Goal: Communication & Community: Answer question/provide support

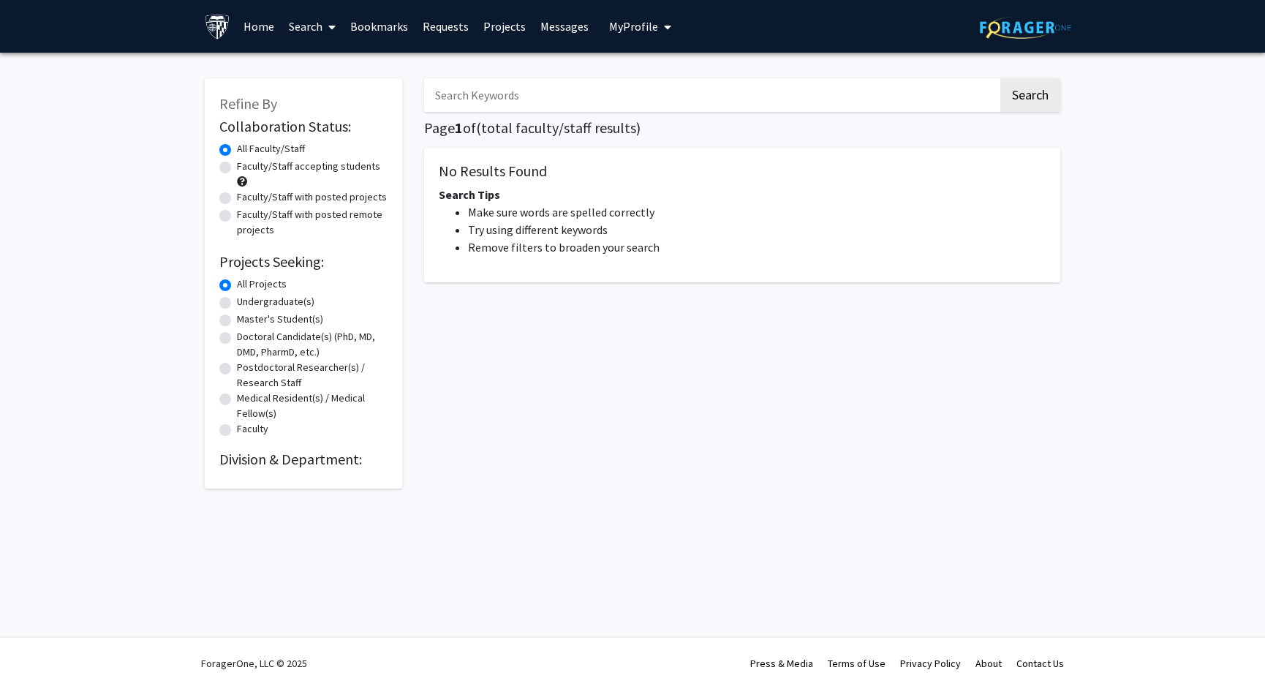
click at [572, 33] on link "Messages" at bounding box center [564, 26] width 63 height 51
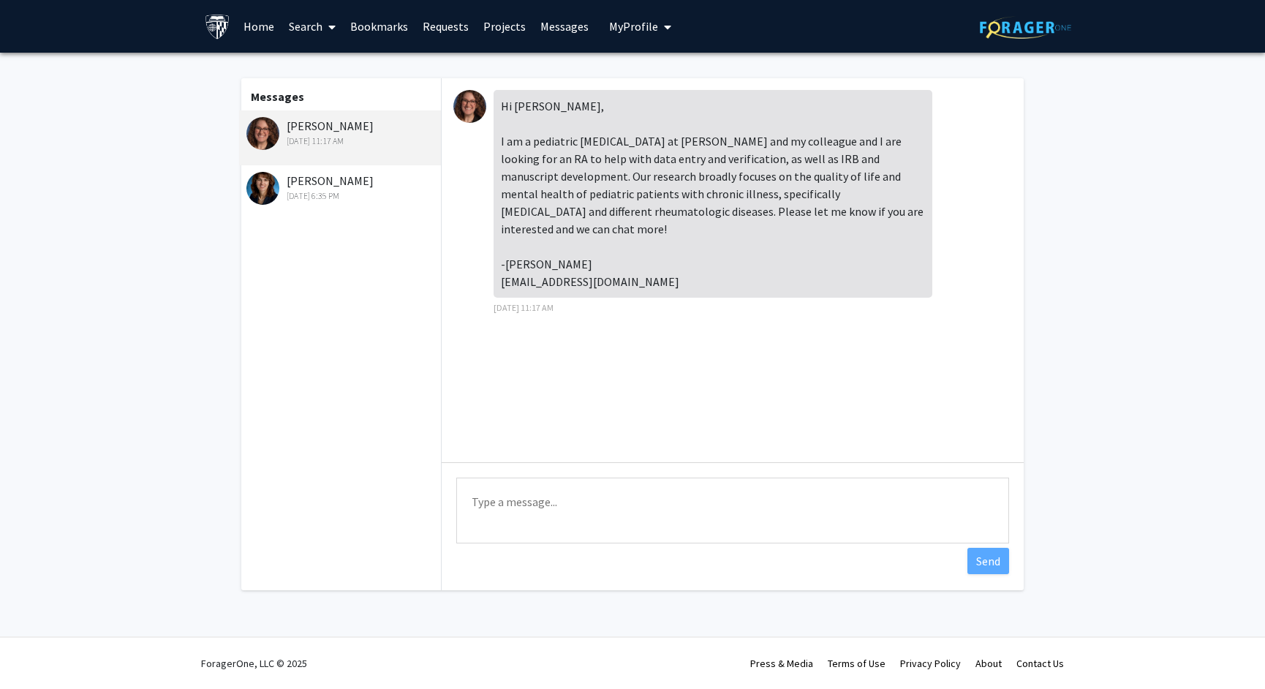
click at [544, 507] on textarea "Type a message" at bounding box center [732, 510] width 553 height 66
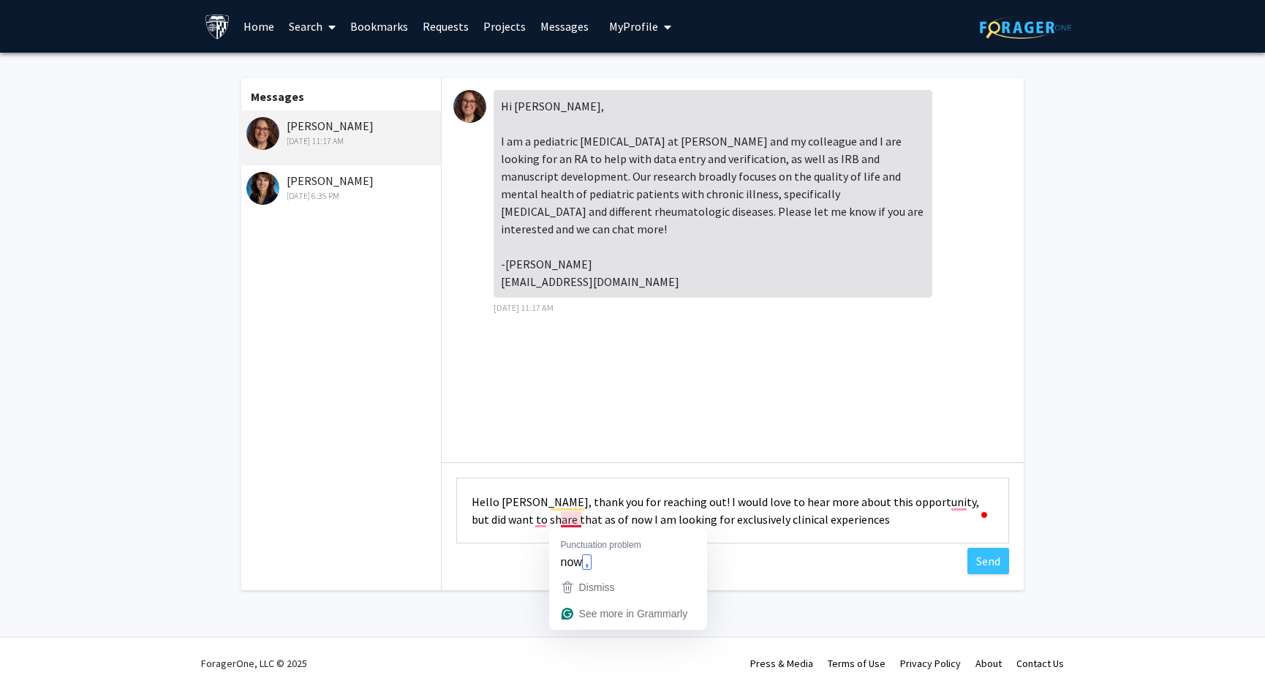
click at [578, 521] on textarea "Hello [PERSON_NAME], thank you for reaching out! I would love to hear more abou…" at bounding box center [732, 510] width 553 height 66
click at [960, 495] on textarea "Hello [PERSON_NAME], thank you for reaching out! I would love to hear more abou…" at bounding box center [732, 510] width 553 height 66
type textarea "Hello [PERSON_NAME], thank you for reaching out! I would love to hear more abou…"
click at [986, 567] on button "Send" at bounding box center [988, 561] width 42 height 26
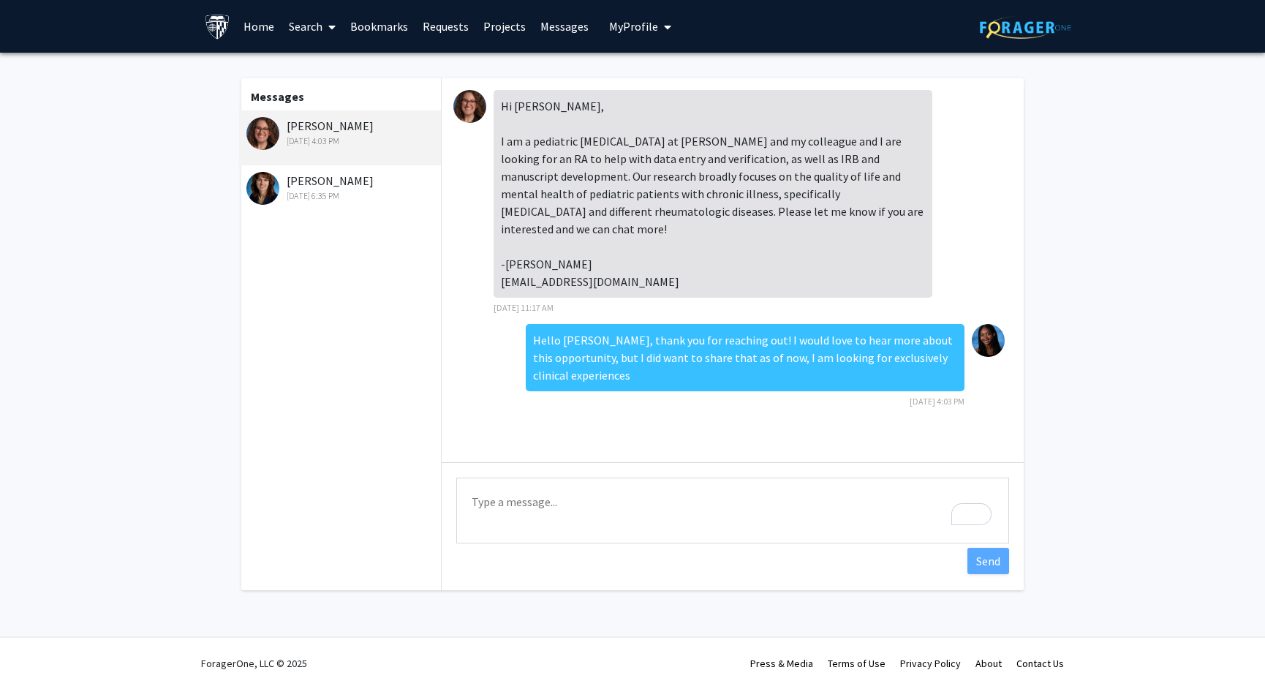
click at [331, 30] on icon at bounding box center [331, 27] width 7 height 12
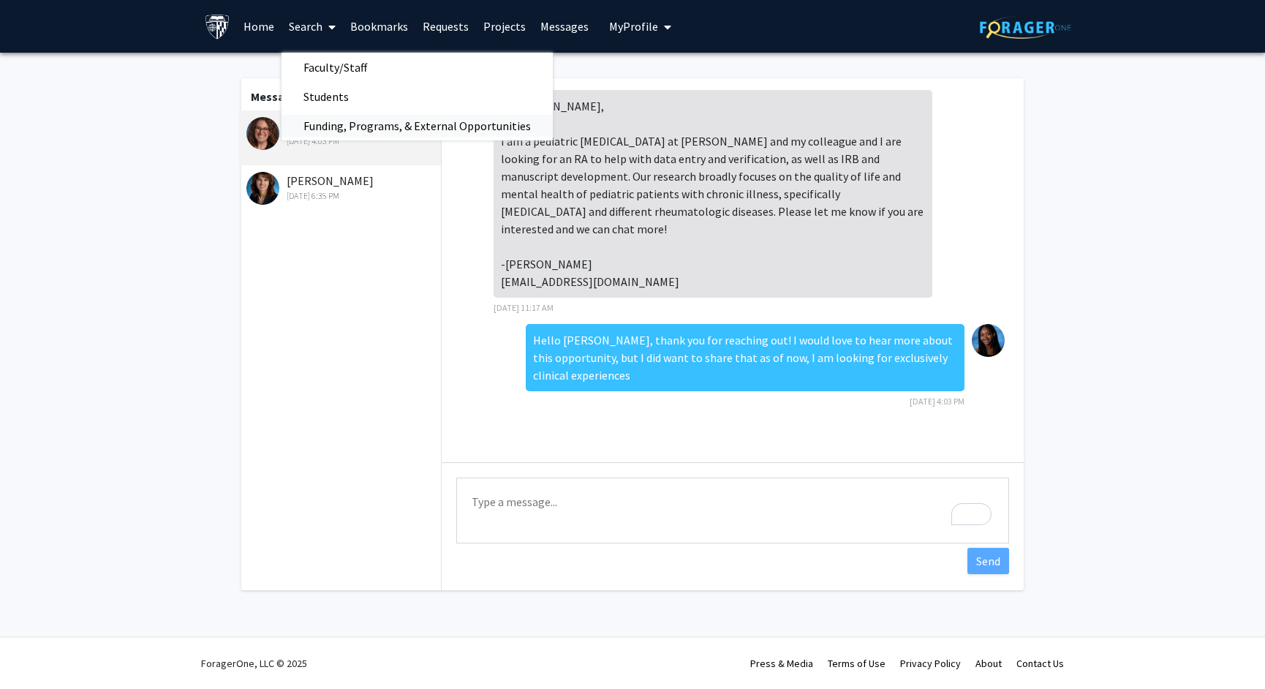
click at [342, 121] on span "Funding, Programs, & External Opportunities" at bounding box center [417, 125] width 271 height 29
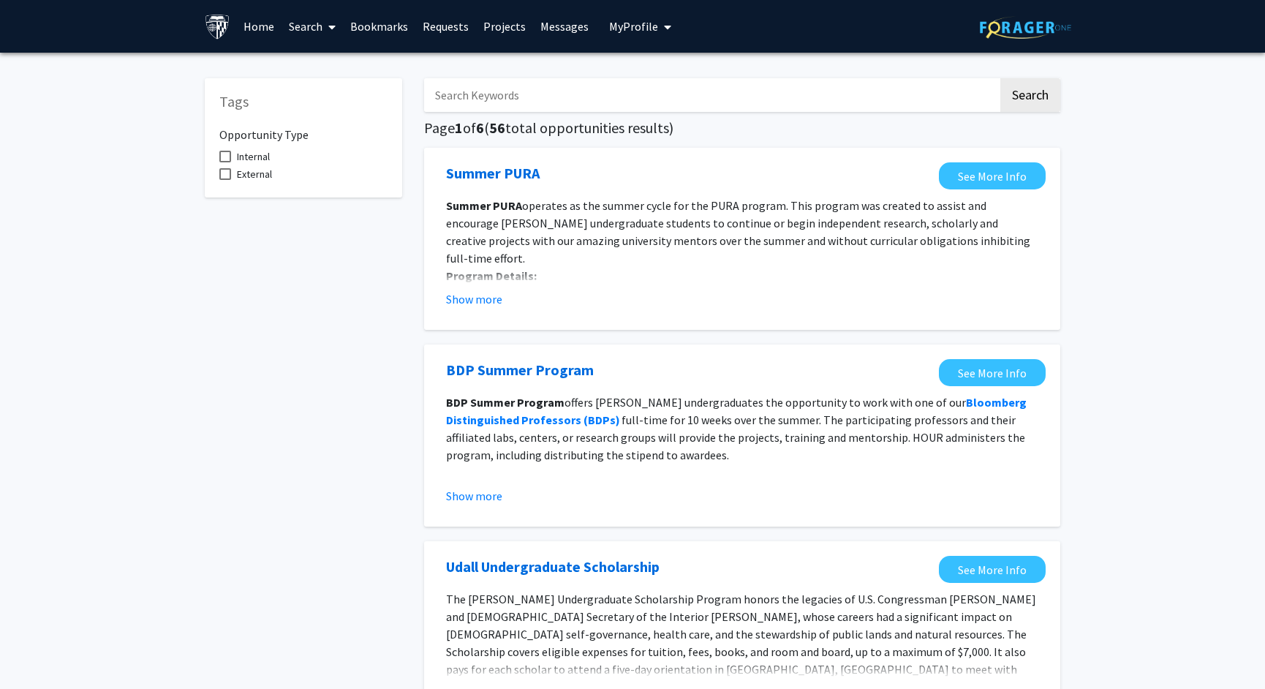
click at [382, 26] on link "Bookmarks" at bounding box center [379, 26] width 72 height 51
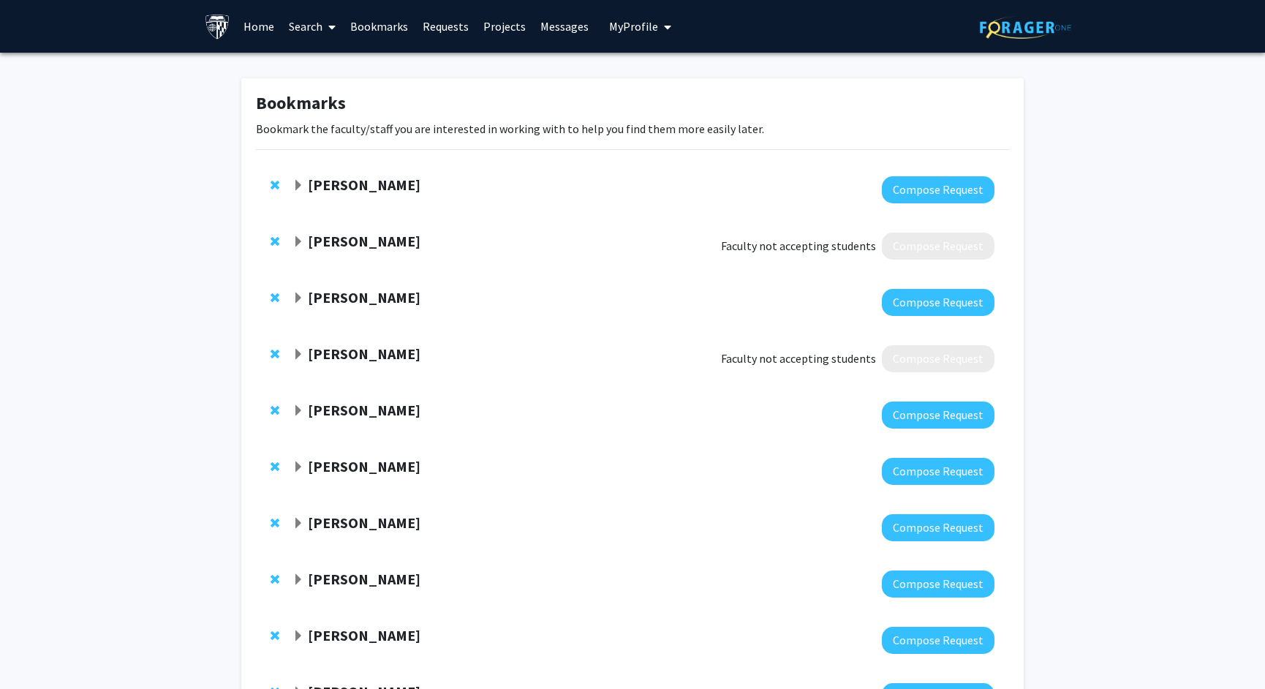
click at [446, 26] on link "Requests" at bounding box center [445, 26] width 61 height 51
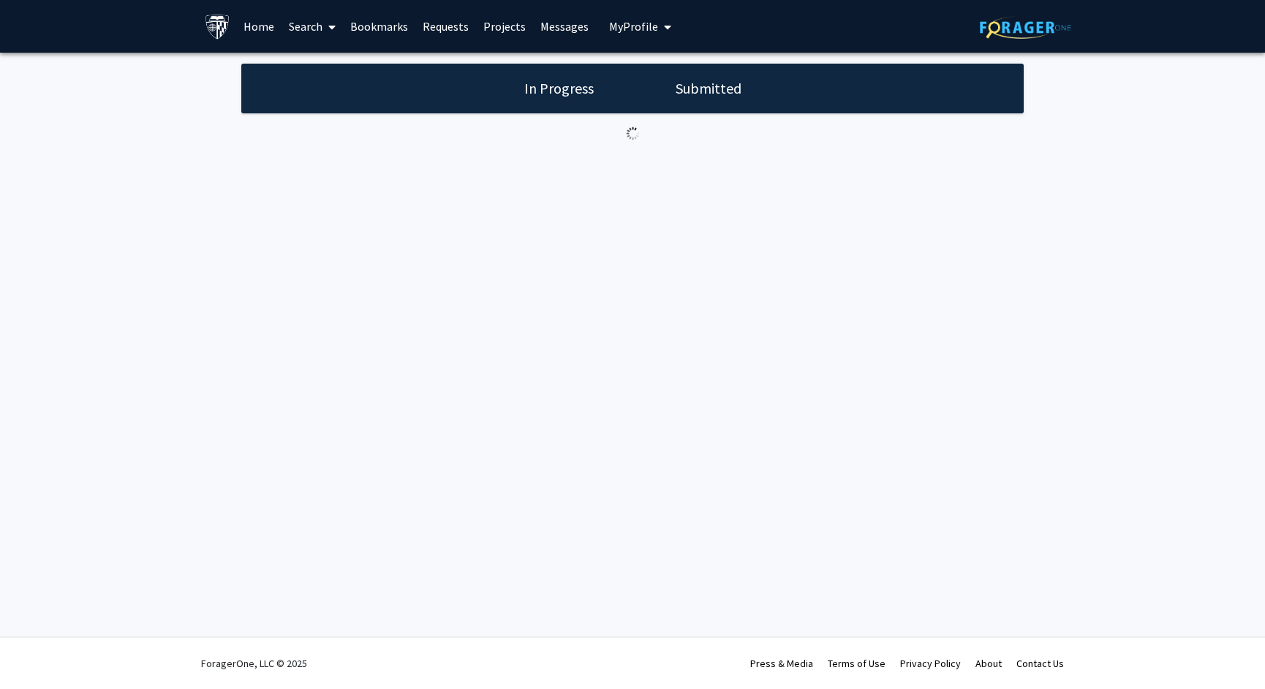
click at [512, 27] on link "Projects" at bounding box center [504, 26] width 57 height 51
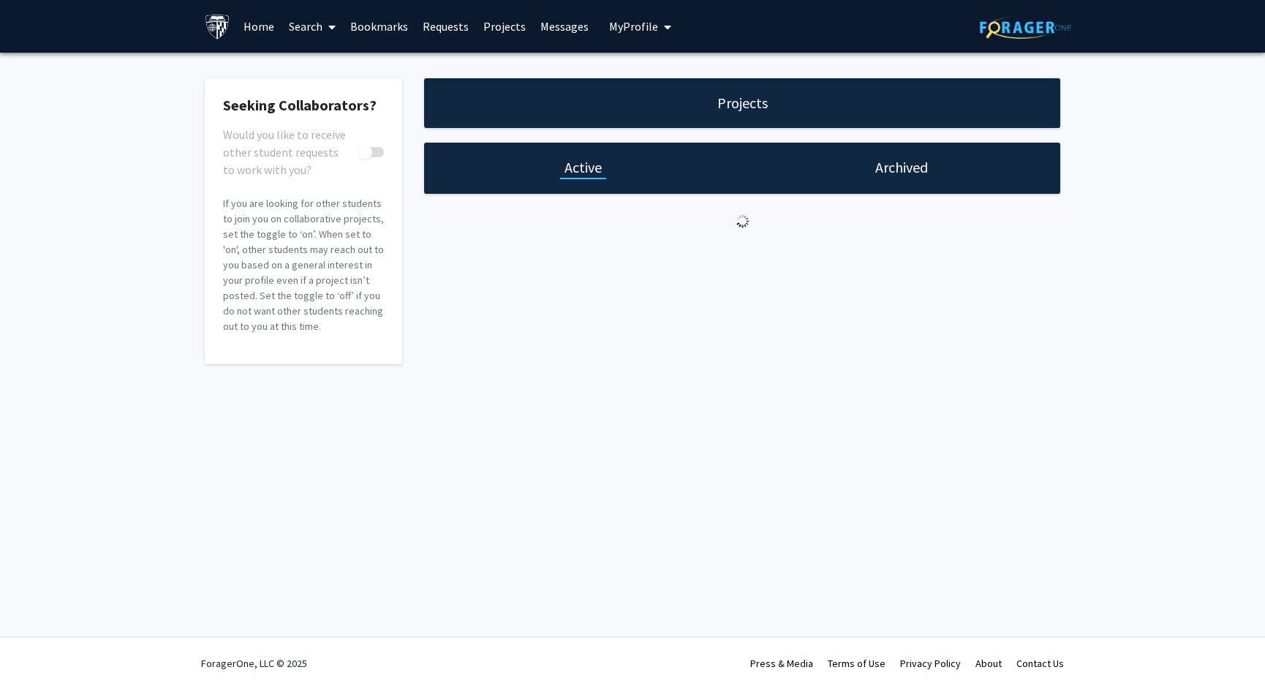
click at [492, 26] on link "Projects" at bounding box center [504, 26] width 57 height 51
